Goal: Information Seeking & Learning: Check status

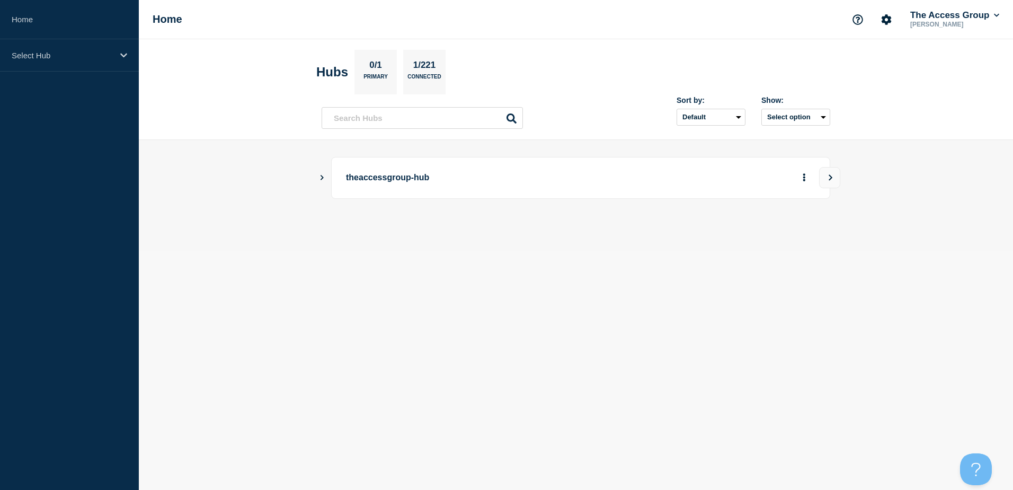
click at [391, 178] on p "theaccessgroup-hub" at bounding box center [492, 178] width 293 height 20
click at [322, 180] on icon "Show Connected Hubs" at bounding box center [321, 176] width 7 height 5
click at [751, 227] on button "See overview" at bounding box center [767, 230] width 56 height 21
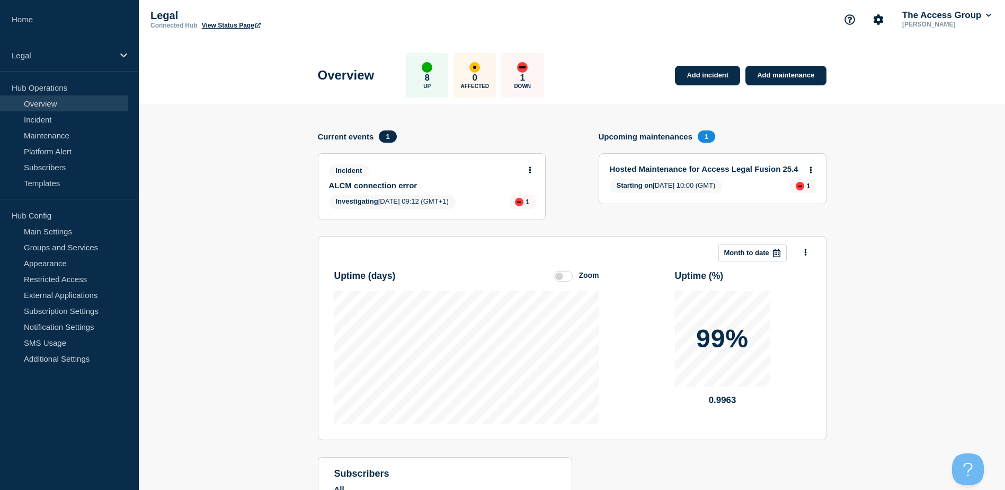
click at [401, 185] on link "ALCM connection error" at bounding box center [424, 185] width 191 height 9
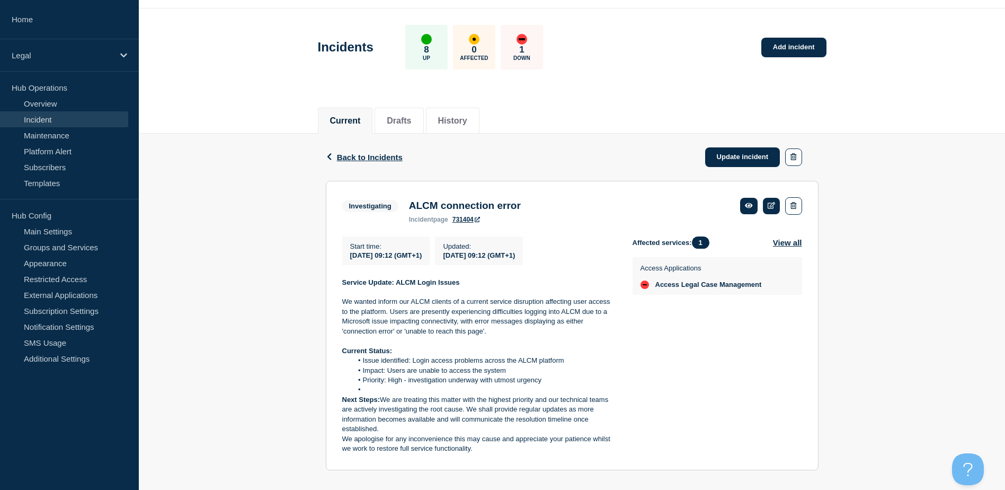
scroll to position [47, 0]
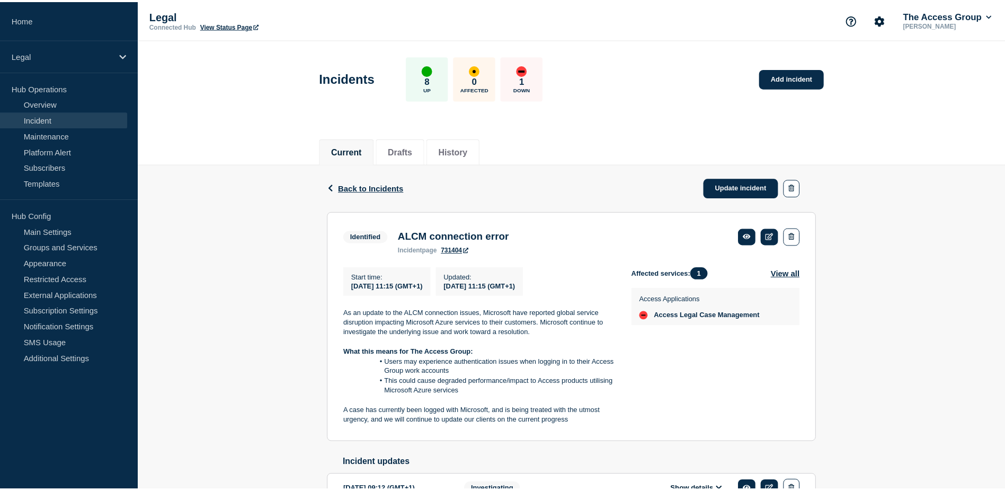
scroll to position [47, 0]
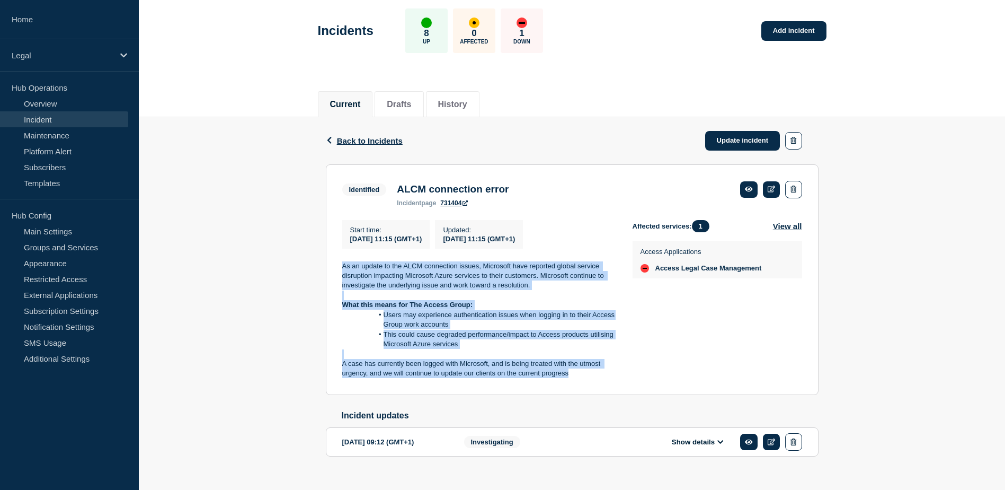
drag, startPoint x: 594, startPoint y: 380, endPoint x: 331, endPoint y: 271, distance: 283.9
click at [331, 271] on section "Identified ALCM connection error incident page 731404 Start time : 2025-10-09 1…" at bounding box center [572, 279] width 493 height 231
copy div "As an update to the ALCM connection issues, Microsoft have reported global serv…"
